Goal: Go to known website: Access a specific website the user already knows

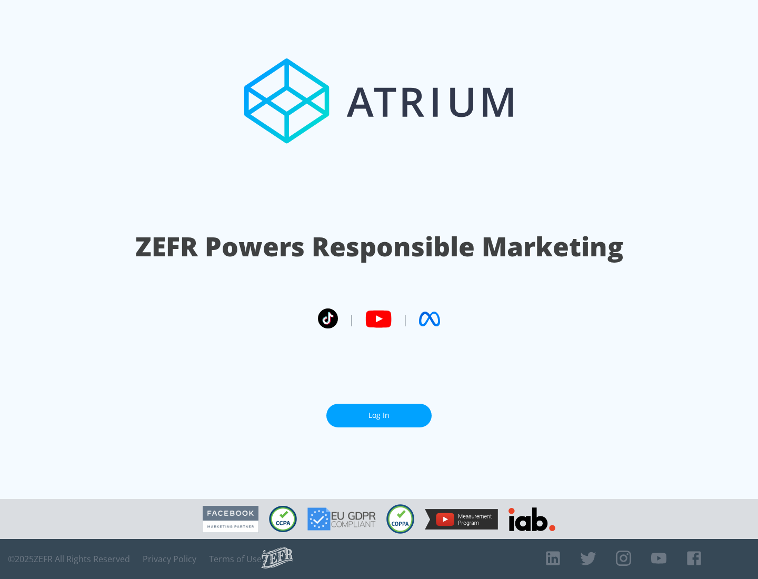
click at [379, 411] on link "Log In" at bounding box center [379, 416] width 105 height 24
